Goal: Information Seeking & Learning: Learn about a topic

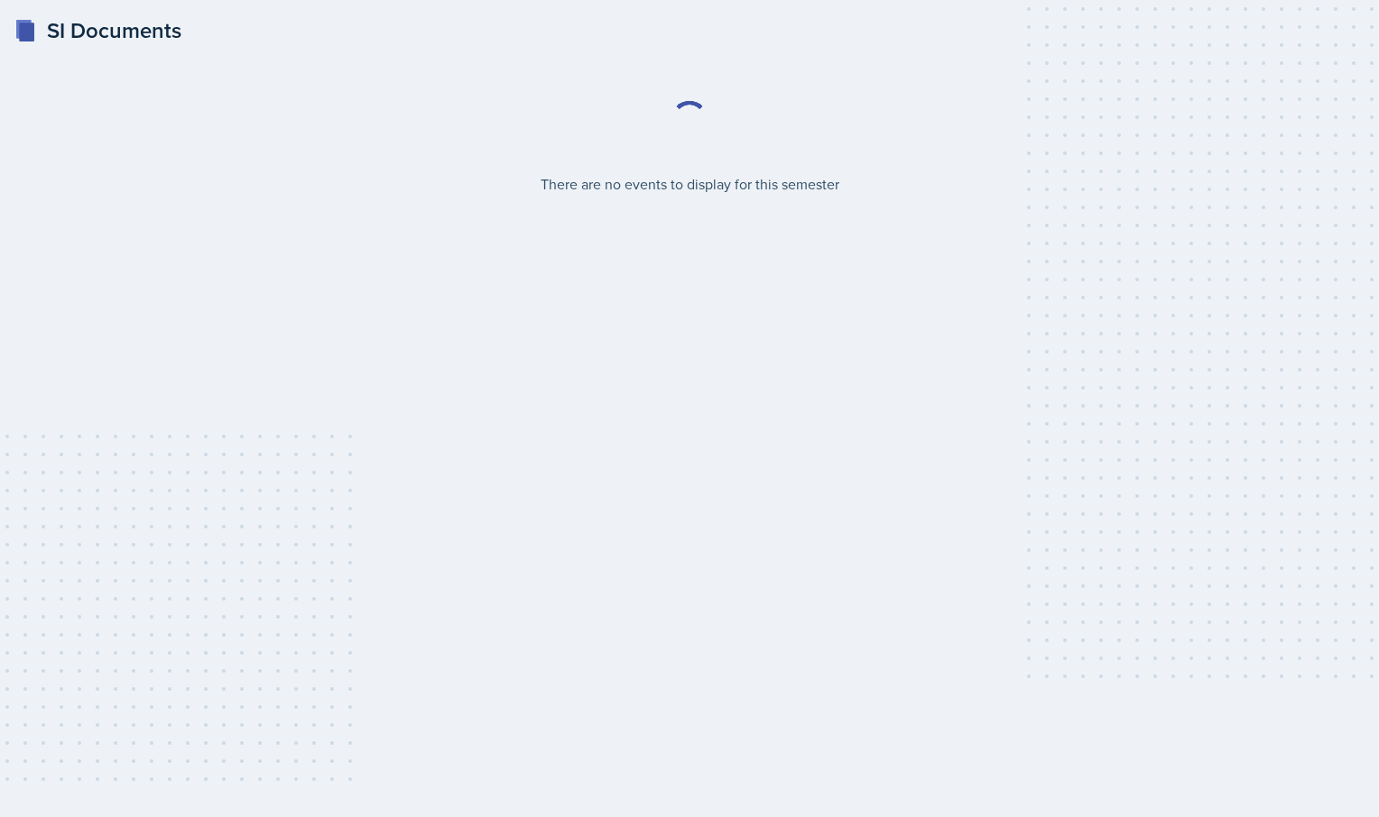
select select "2bed604d-1099-4043-b1bc-2365e8740244"
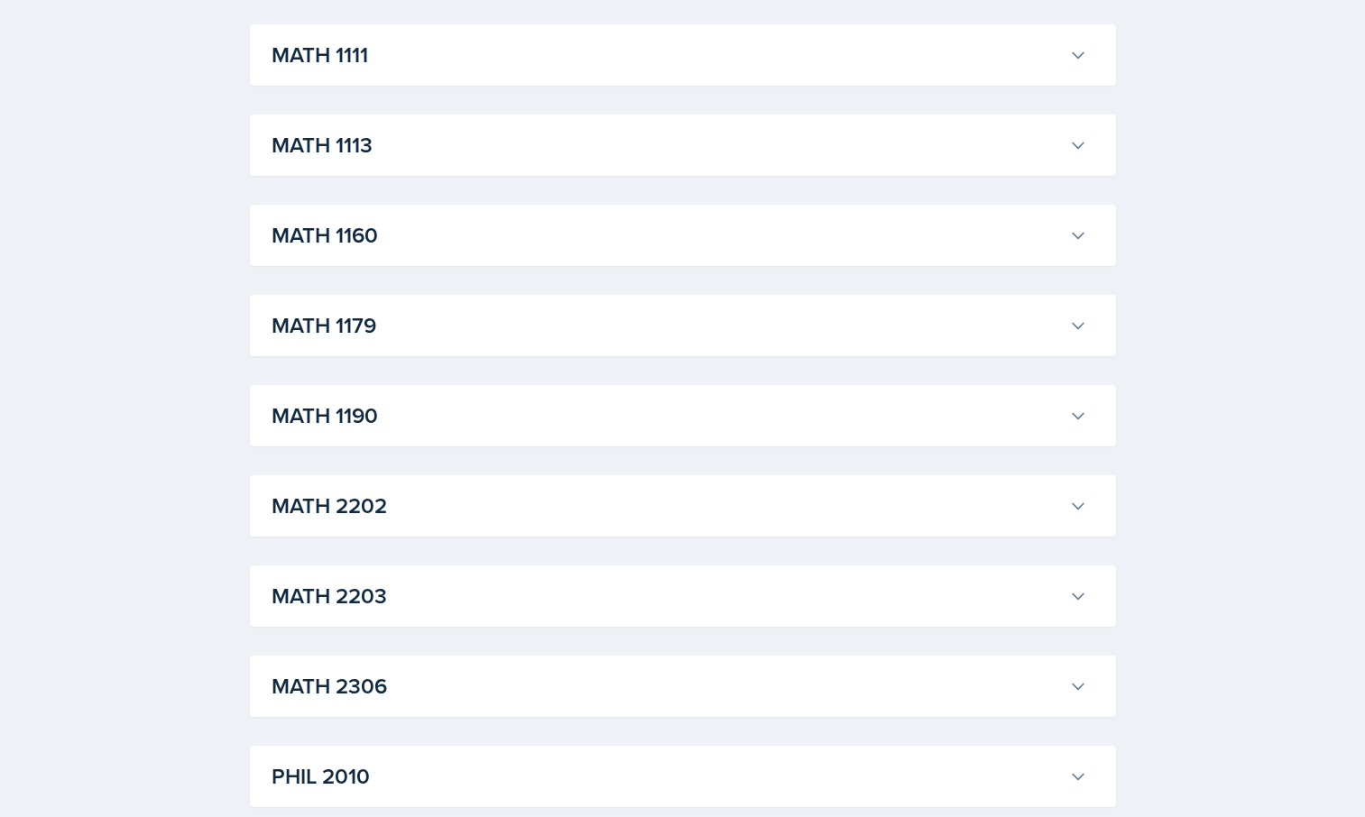
scroll to position [1668, 0]
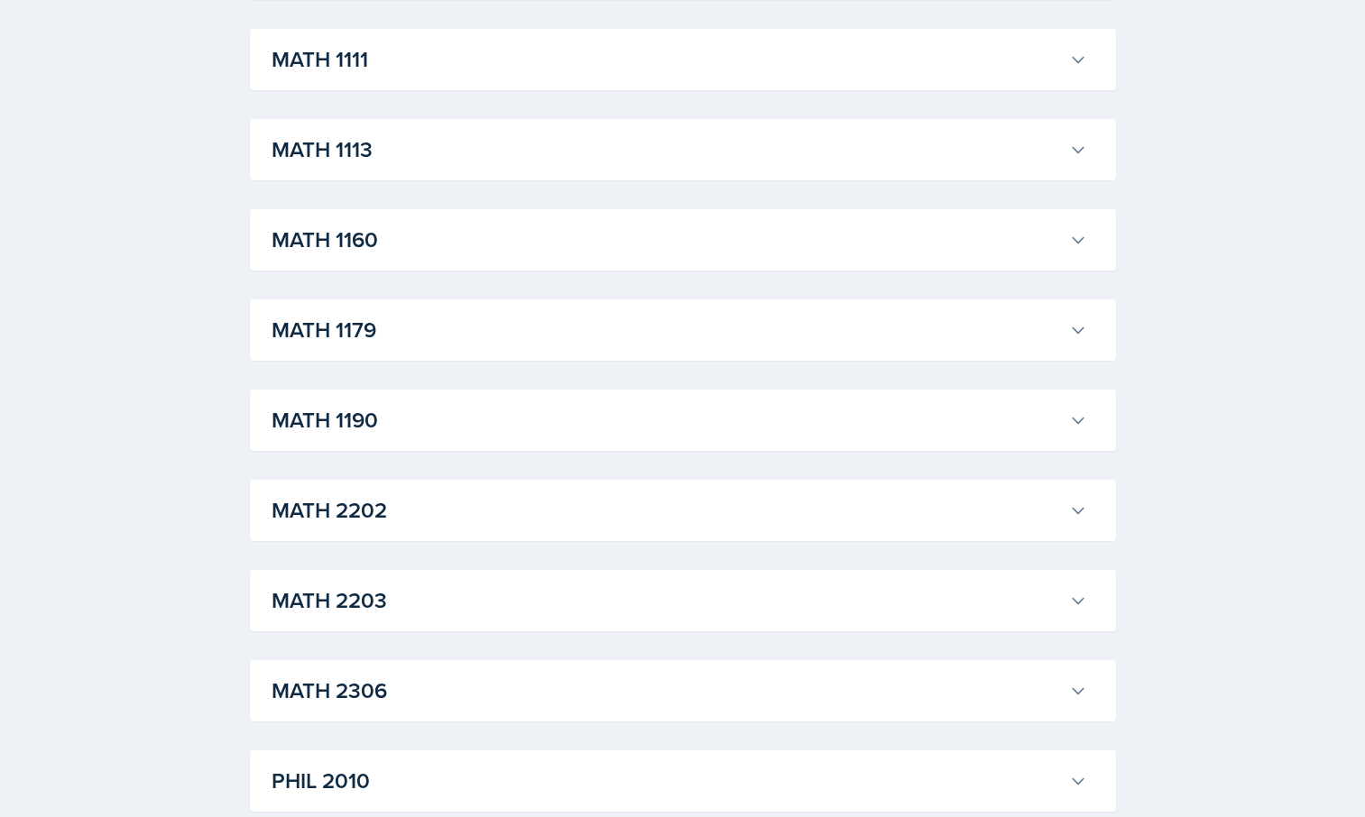
click at [372, 63] on h3 "MATH 1111" at bounding box center [667, 59] width 790 height 32
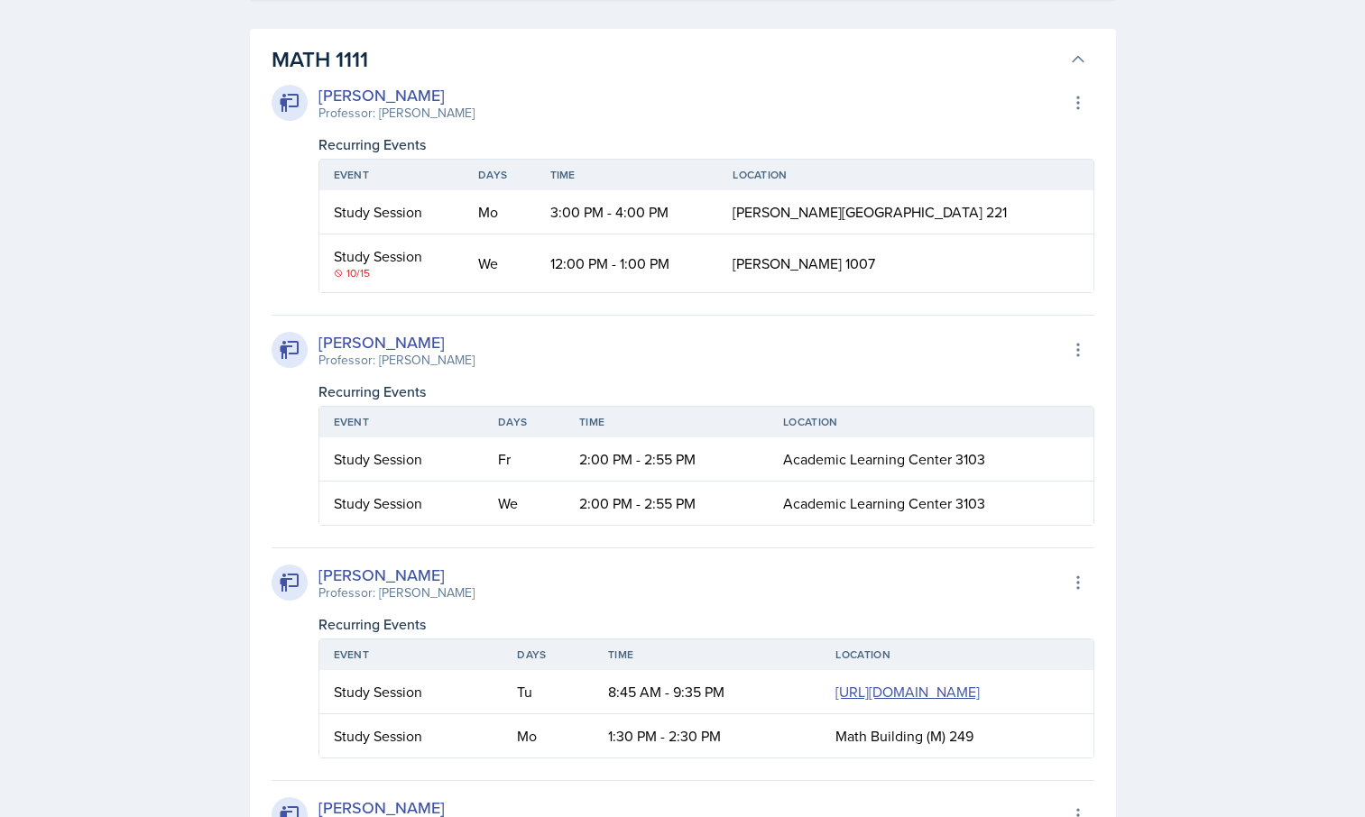
click at [361, 256] on div "Study Session" at bounding box center [392, 256] width 116 height 22
click at [863, 263] on span "[PERSON_NAME] 1007" at bounding box center [804, 264] width 143 height 20
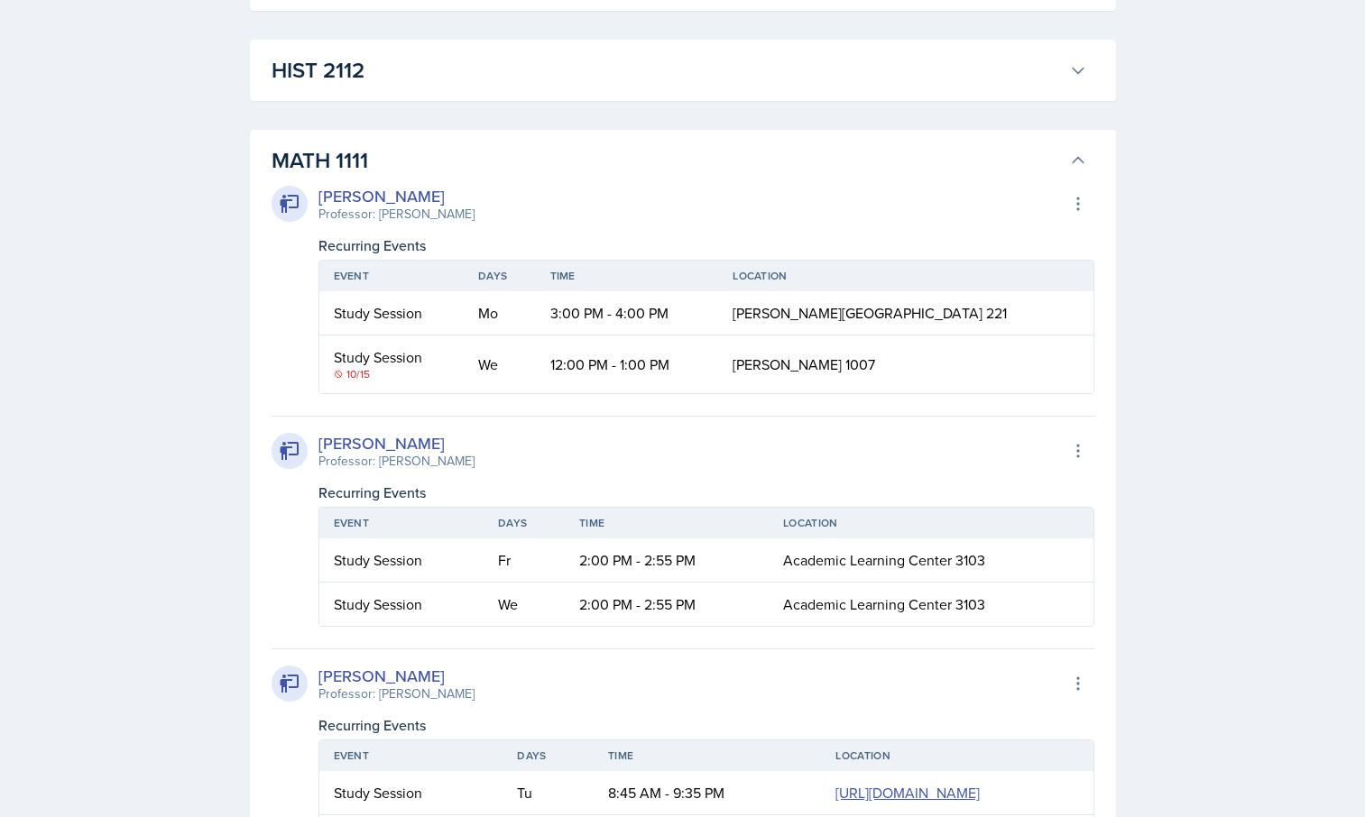
scroll to position [1545, 0]
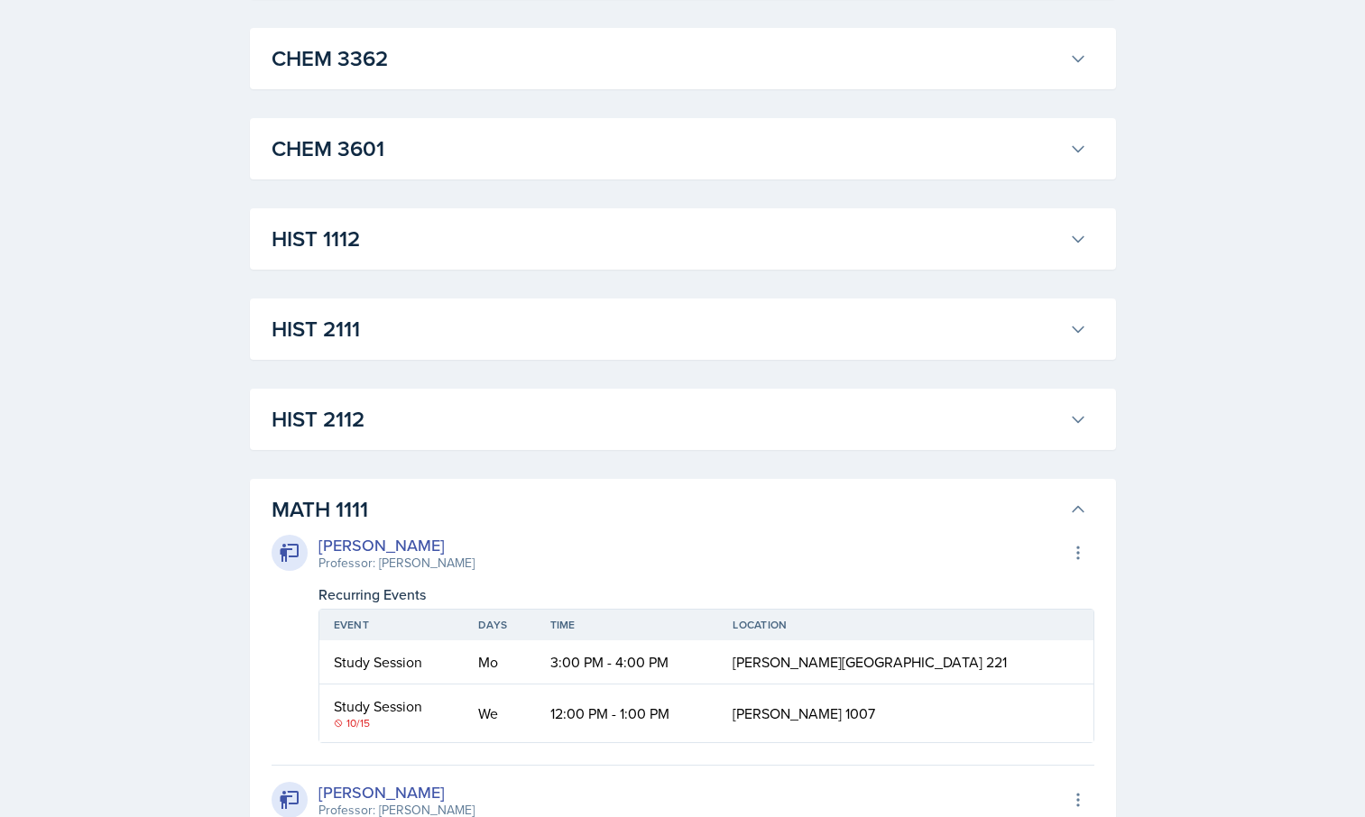
scroll to position [1221, 0]
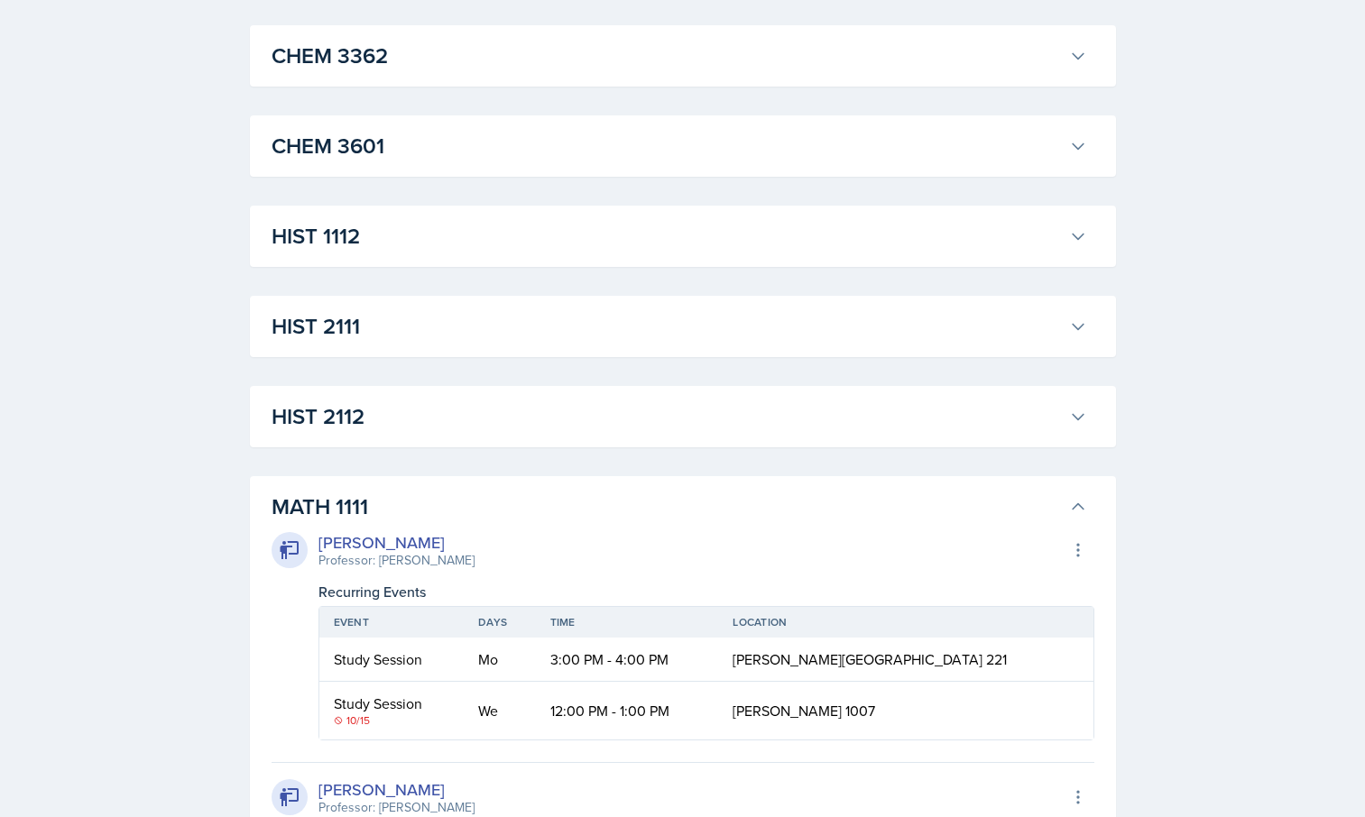
click at [350, 704] on div "Study Session" at bounding box center [392, 704] width 116 height 22
click at [345, 735] on td "Study Session 10/15" at bounding box center [391, 711] width 145 height 58
click at [346, 720] on div "10/15" at bounding box center [392, 721] width 116 height 16
click at [339, 712] on div "Study Session" at bounding box center [392, 704] width 116 height 22
click at [340, 555] on div "Professor: [PERSON_NAME]" at bounding box center [396, 560] width 156 height 19
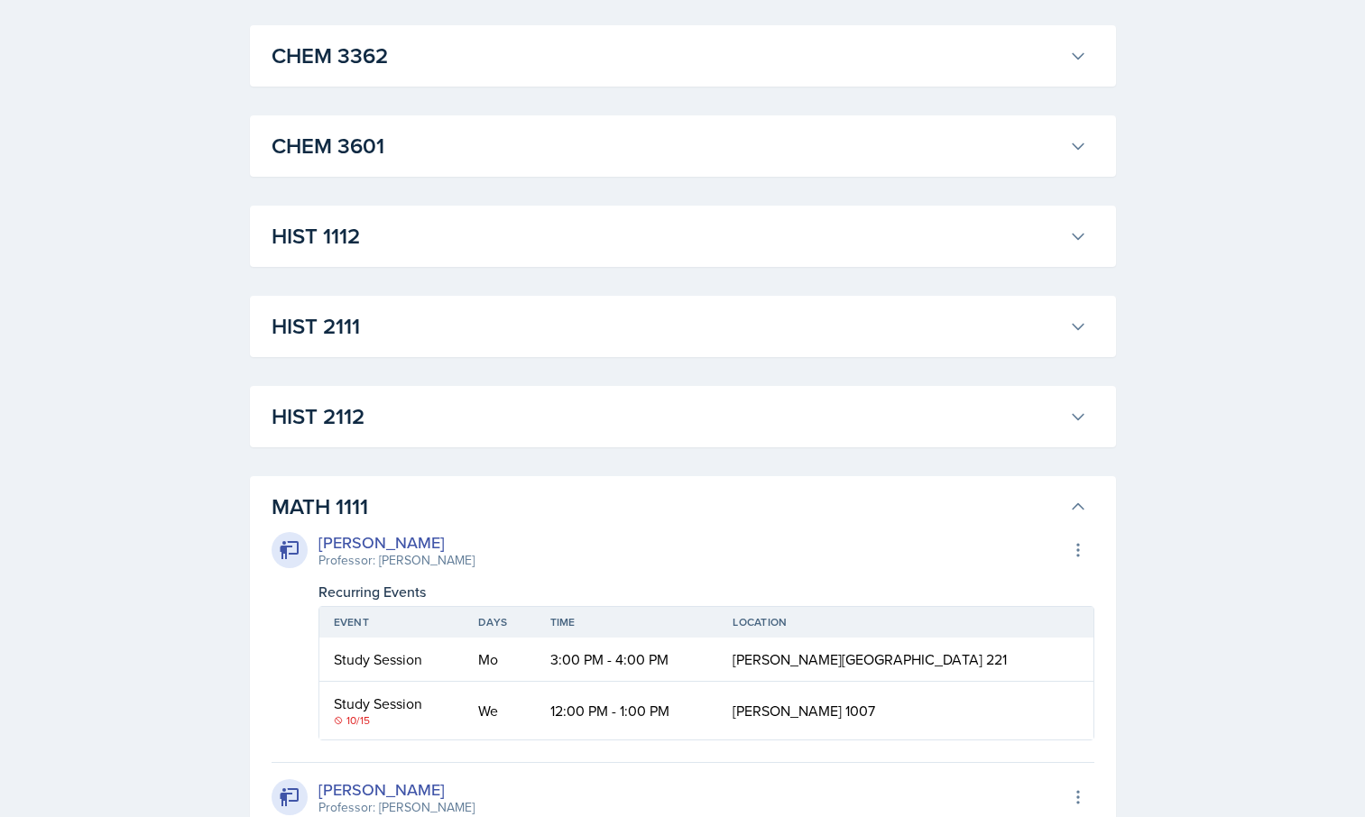
click at [346, 557] on div "Professor: [PERSON_NAME]" at bounding box center [396, 560] width 156 height 19
click at [339, 543] on div "[PERSON_NAME]" at bounding box center [396, 543] width 156 height 24
click at [303, 565] on div "[PERSON_NAME] Professor: [PERSON_NAME]" at bounding box center [373, 551] width 203 height 40
click at [281, 559] on icon at bounding box center [289, 550] width 19 height 18
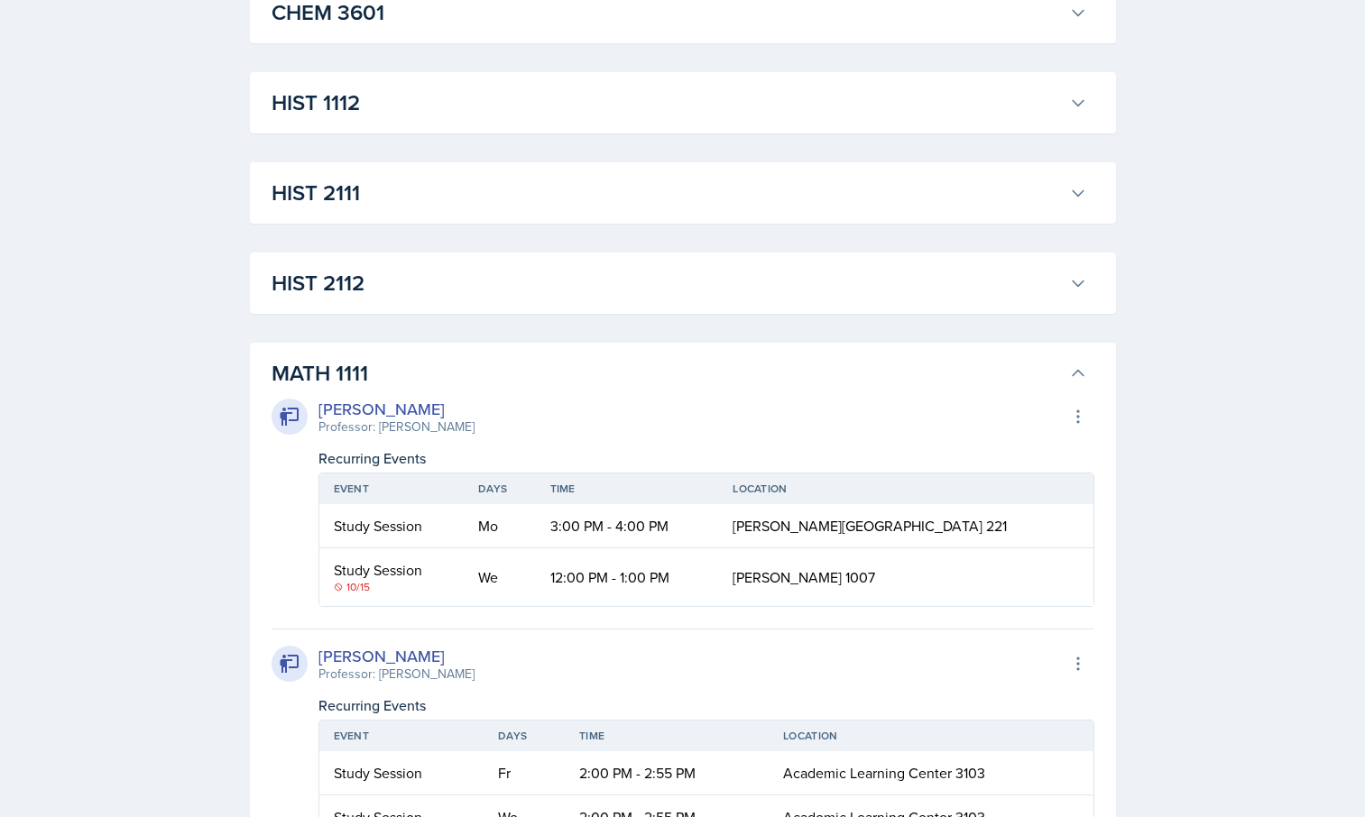
scroll to position [1358, 0]
